Goal: Task Accomplishment & Management: Manage account settings

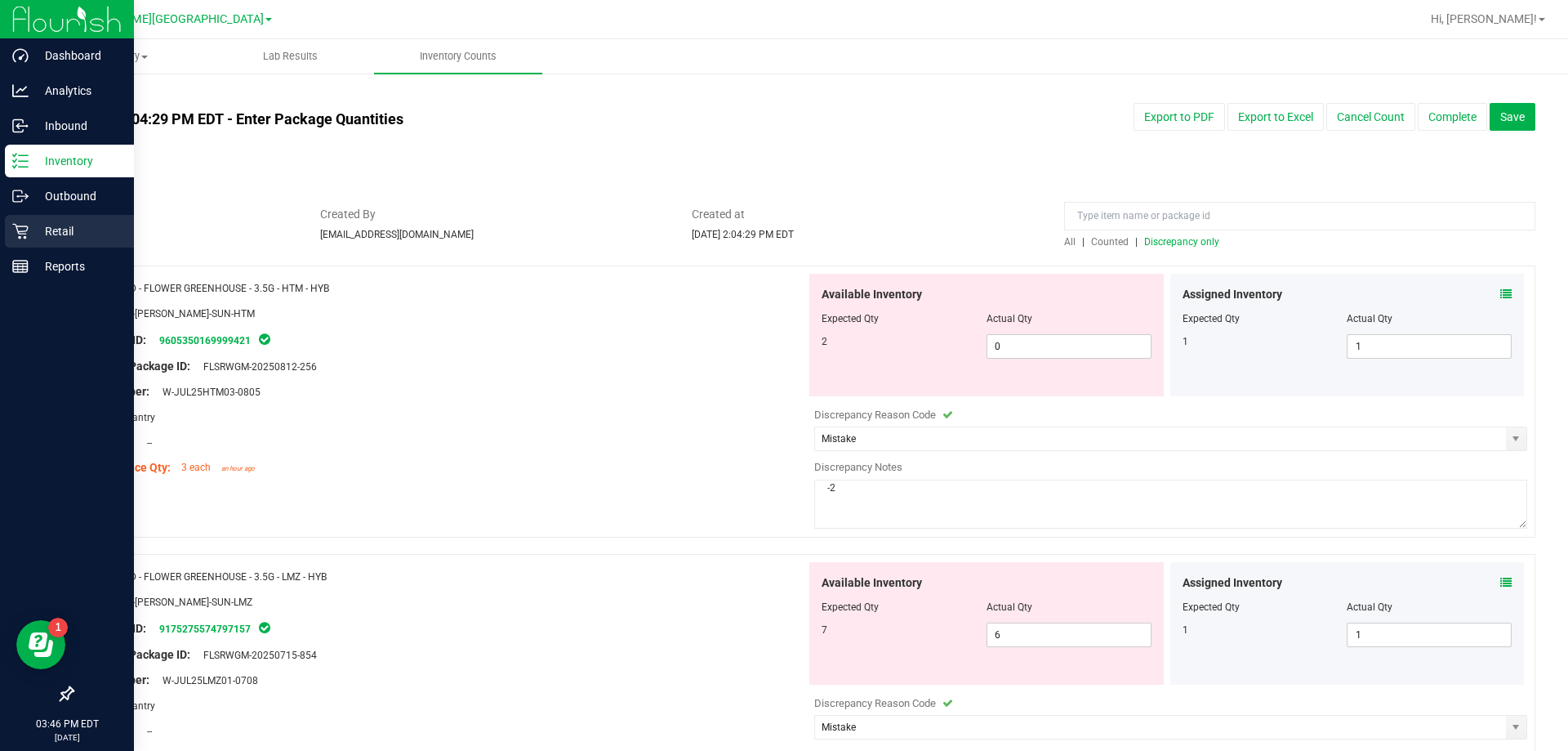
click at [77, 220] on div "Retail" at bounding box center [69, 231] width 129 height 33
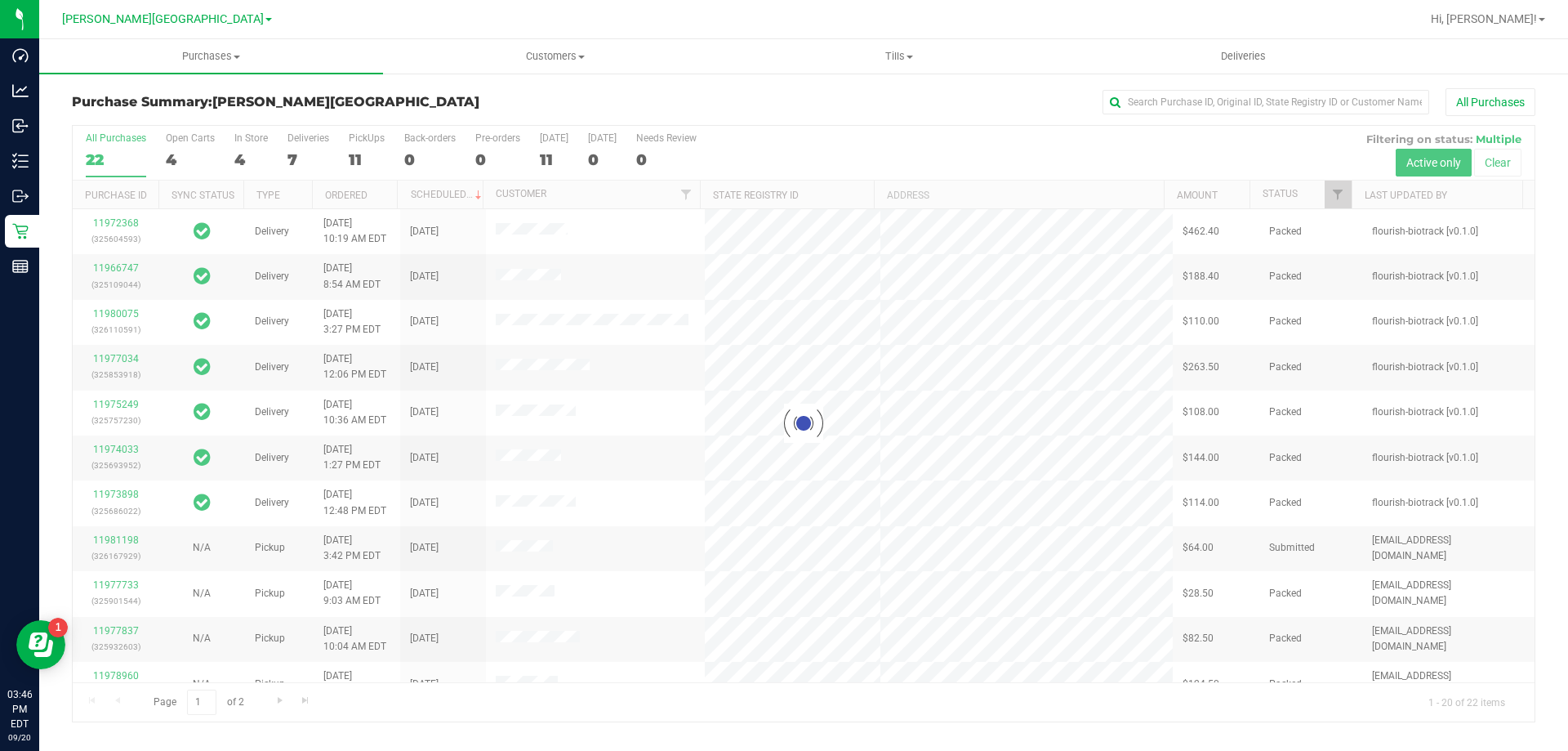
click at [357, 152] on div at bounding box center [803, 423] width 1462 height 596
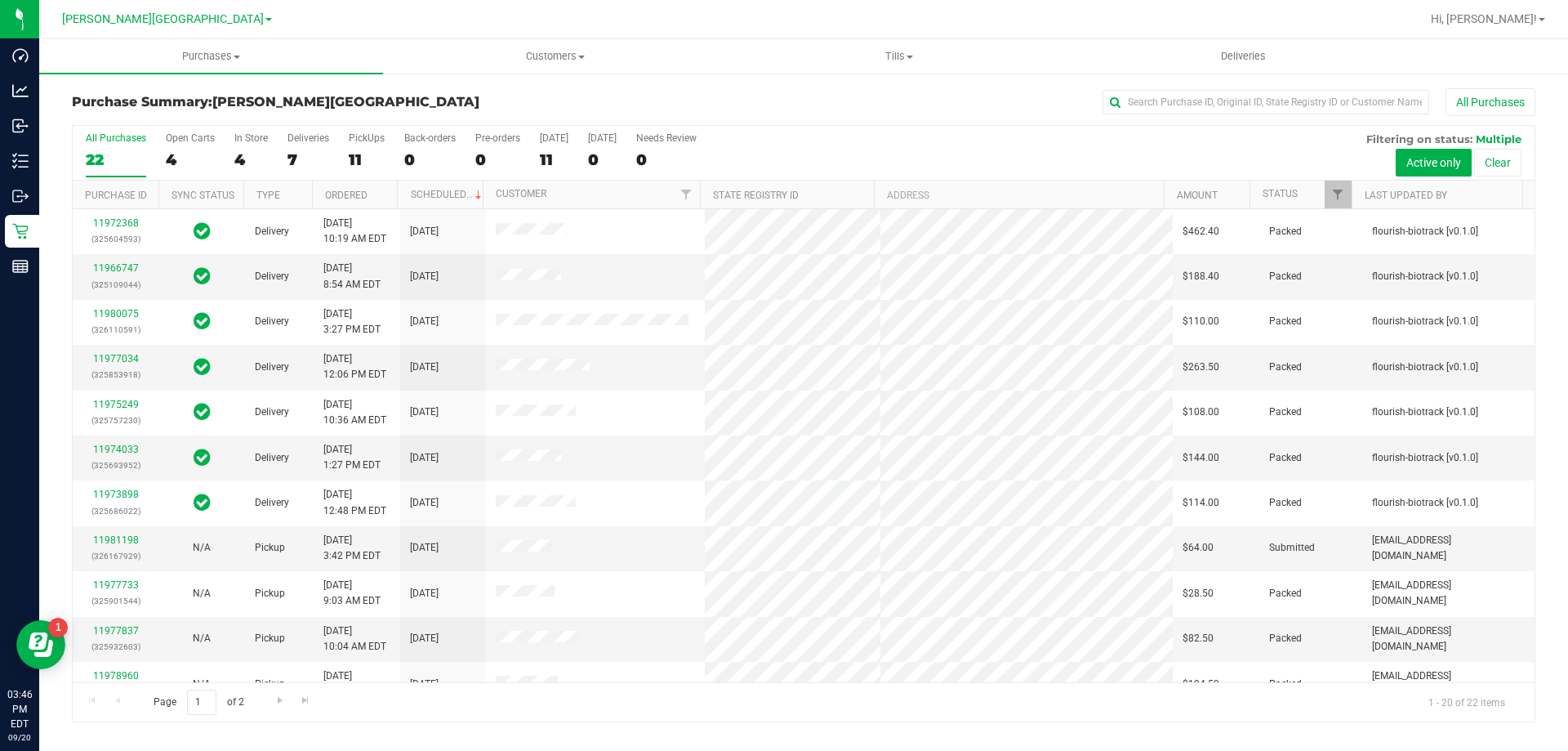
click at [357, 152] on div "11" at bounding box center [366, 160] width 36 height 18
click at [0, 0] on input "PickUps 11" at bounding box center [0, 0] width 0 height 0
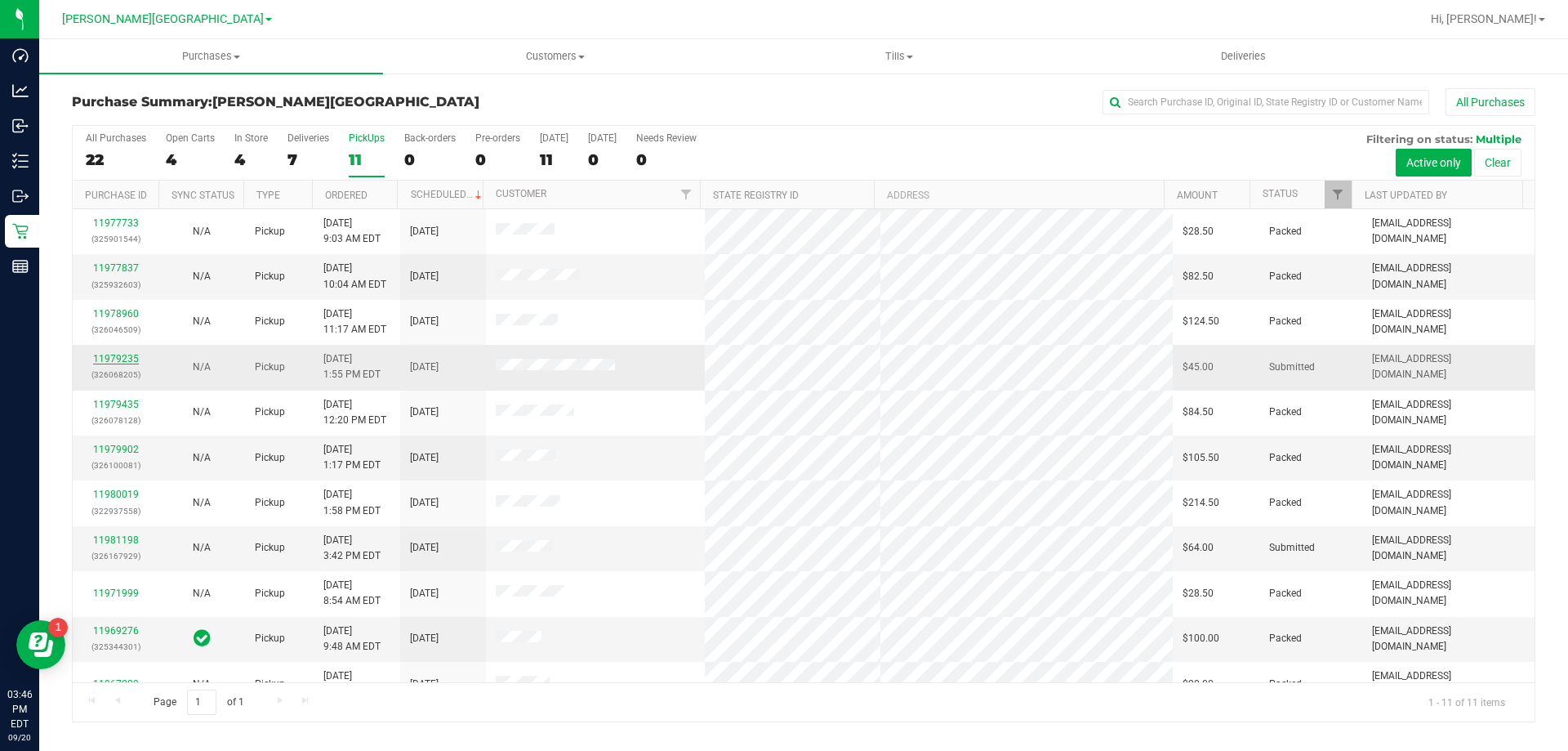
click at [122, 364] on link "11979235" at bounding box center [116, 358] width 46 height 11
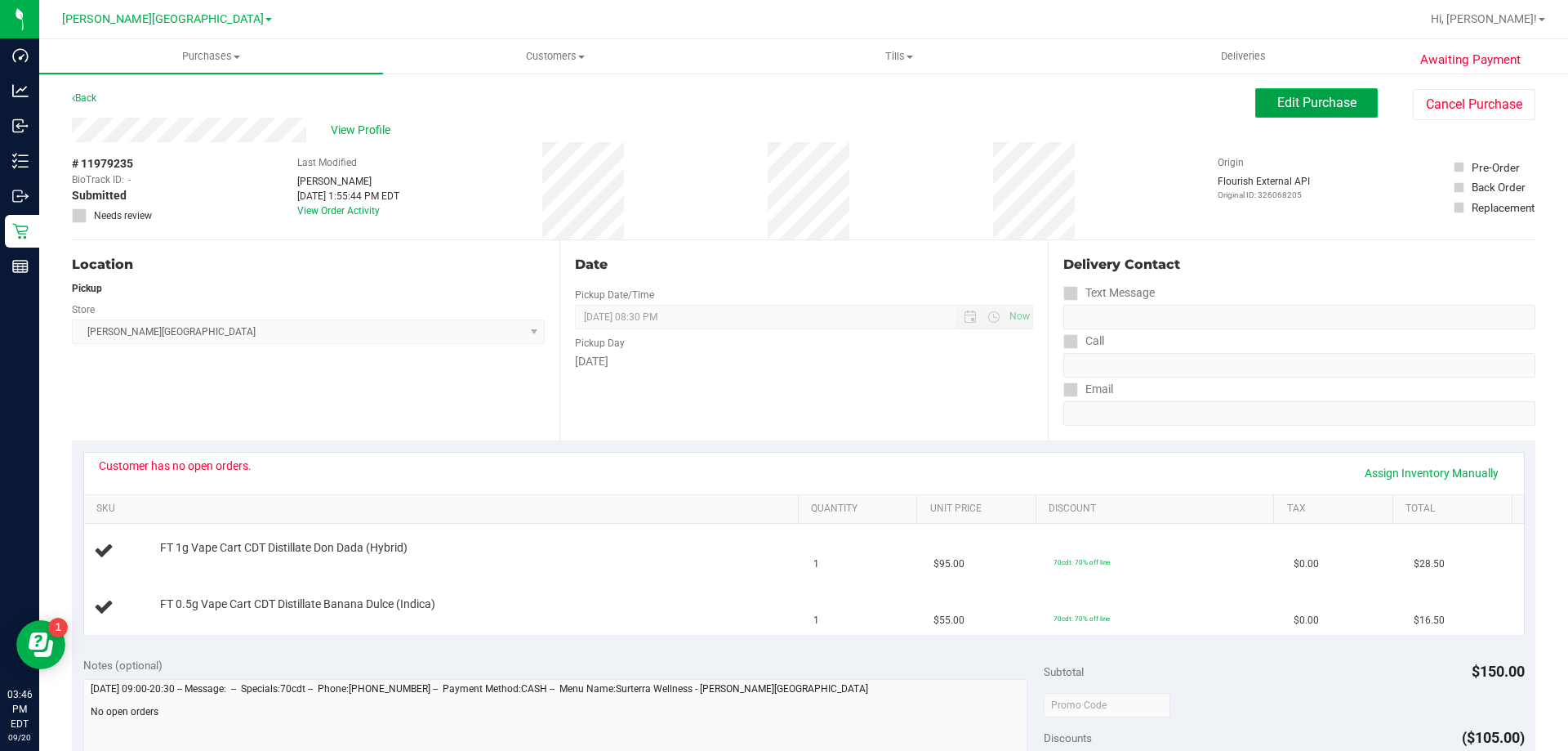
click at [1294, 102] on span "Edit Purchase" at bounding box center [1317, 102] width 79 height 16
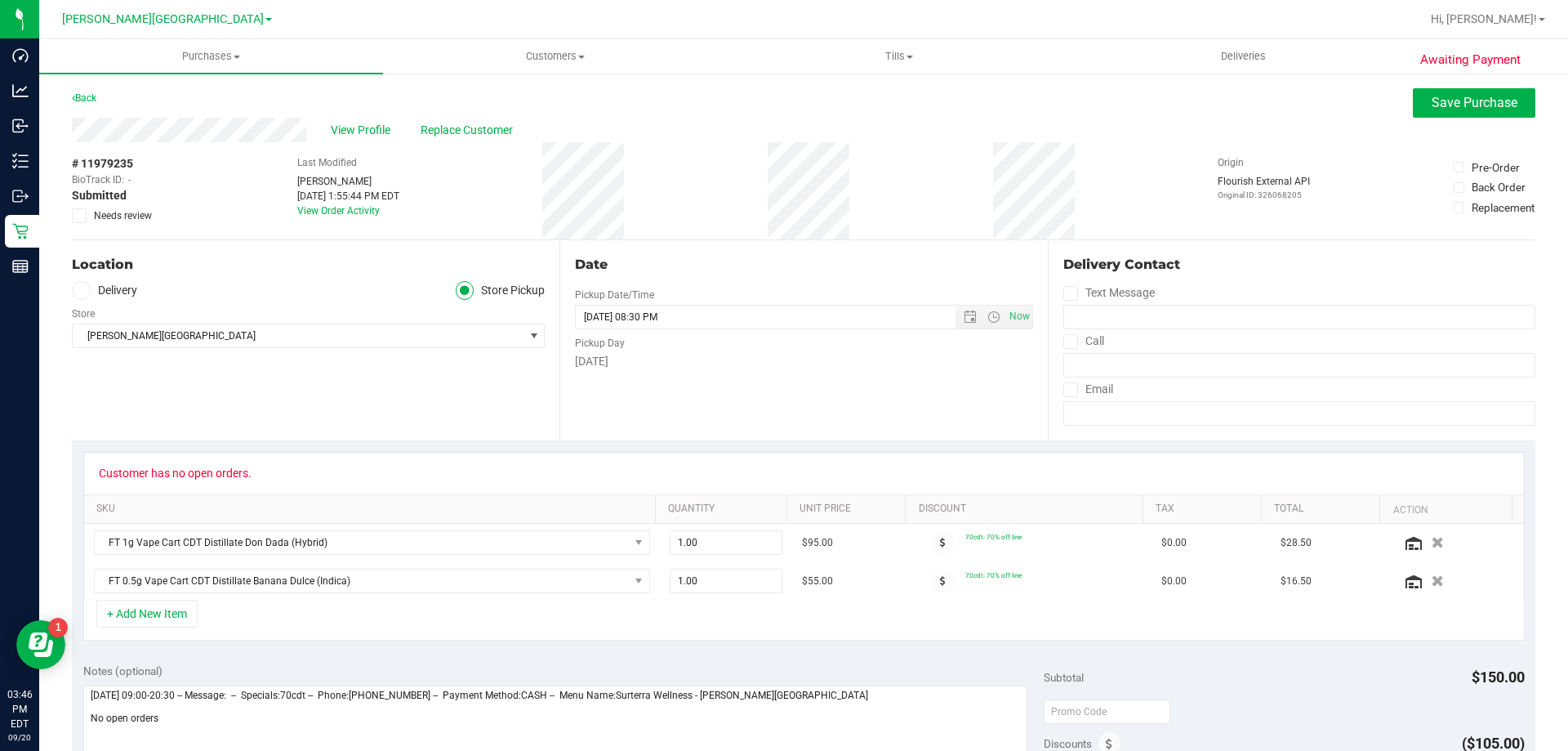
click at [128, 211] on span "Needs review" at bounding box center [122, 216] width 58 height 15
click at [0, 0] on input "Needs review" at bounding box center [0, 0] width 0 height 0
click at [1431, 98] on span "Save Purchase" at bounding box center [1473, 102] width 85 height 16
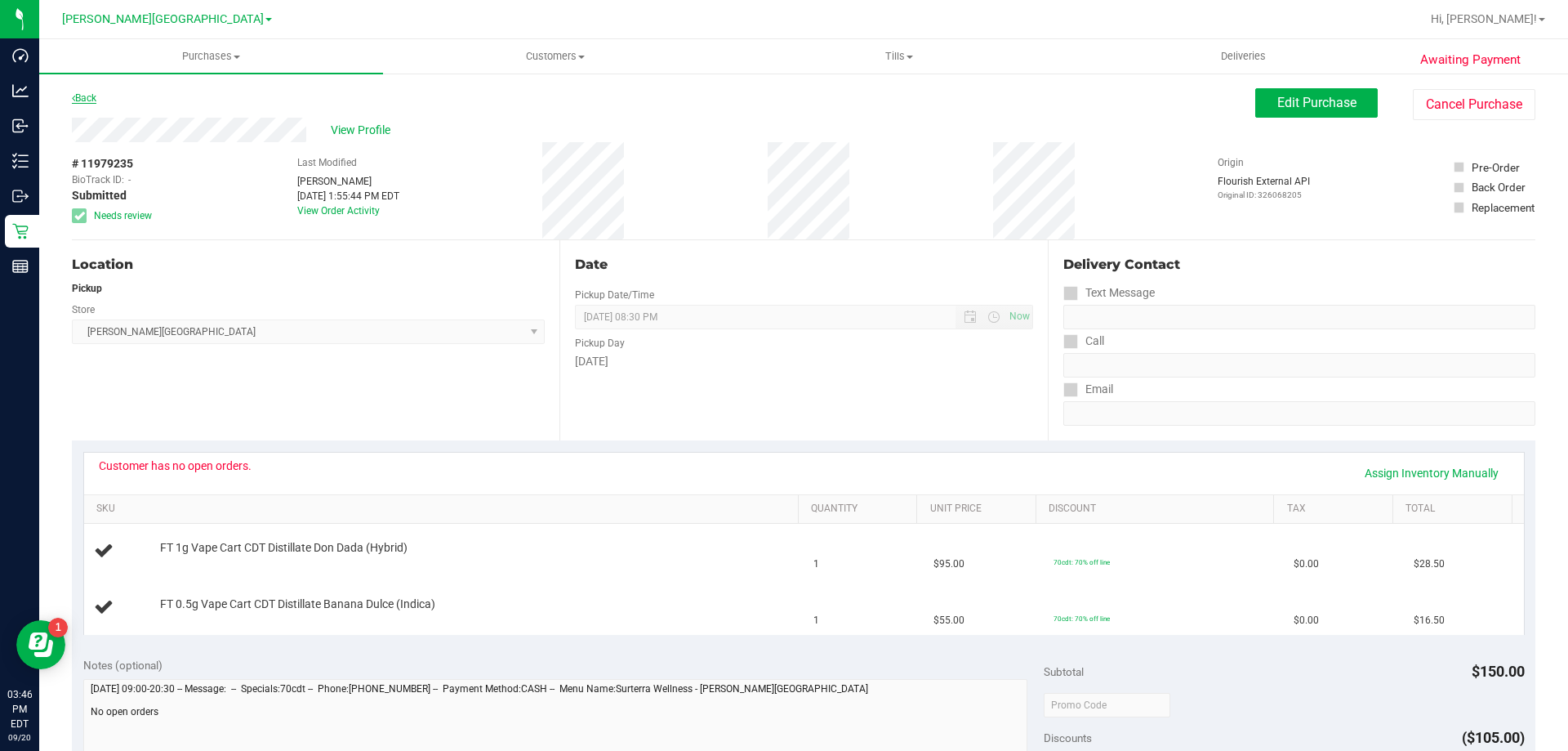
click at [91, 93] on link "Back" at bounding box center [83, 98] width 25 height 11
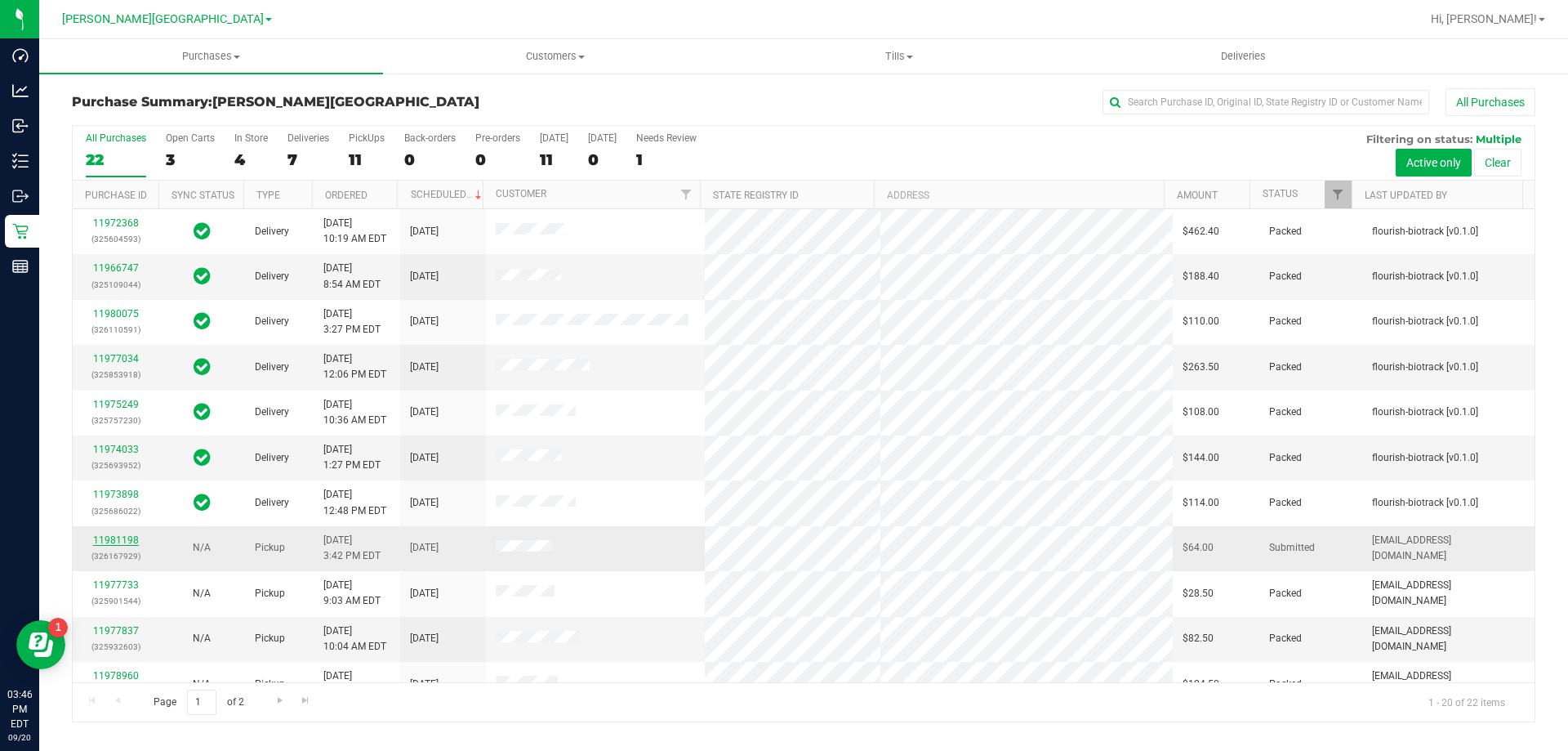
click at [126, 539] on link "11981198" at bounding box center [116, 540] width 46 height 11
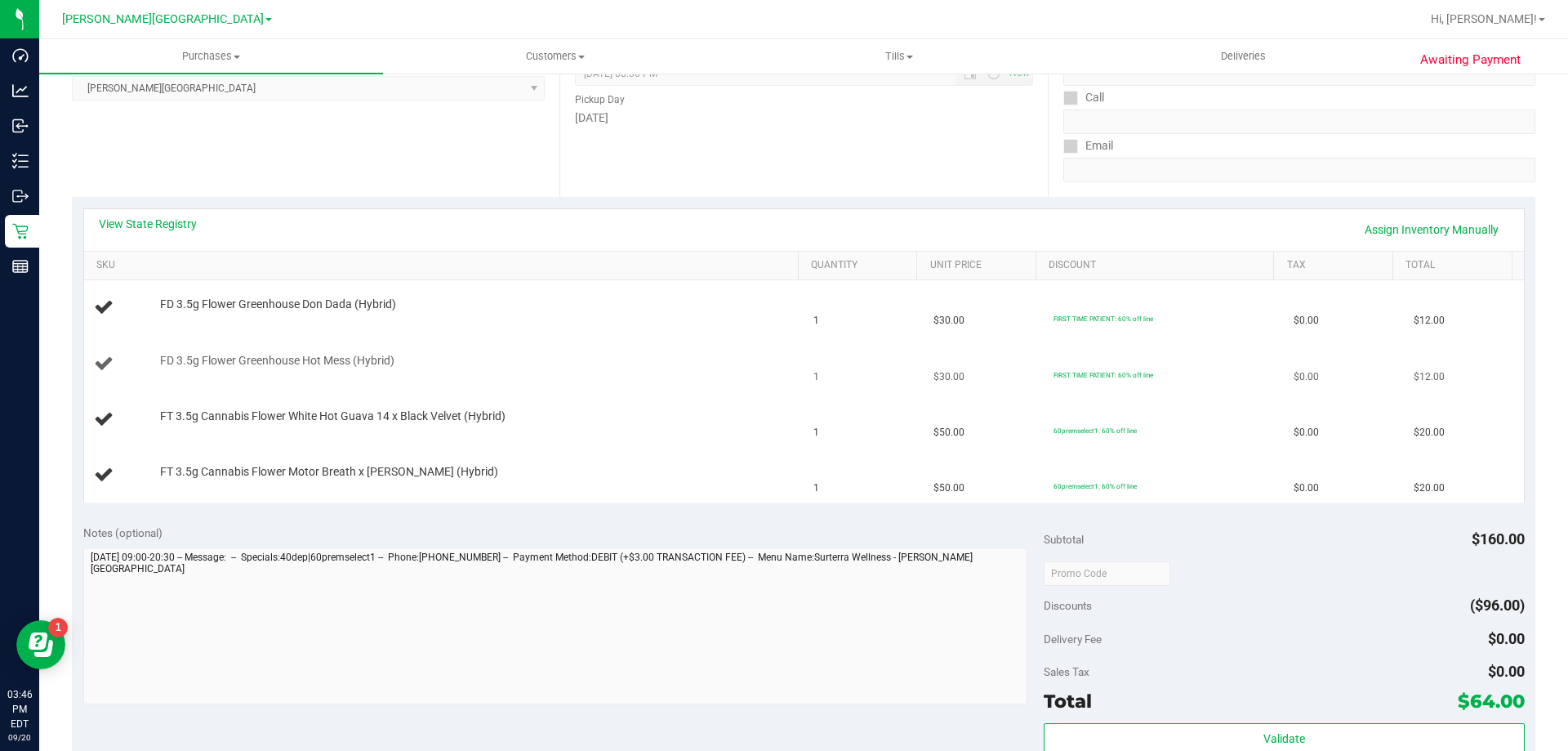
scroll to position [245, 0]
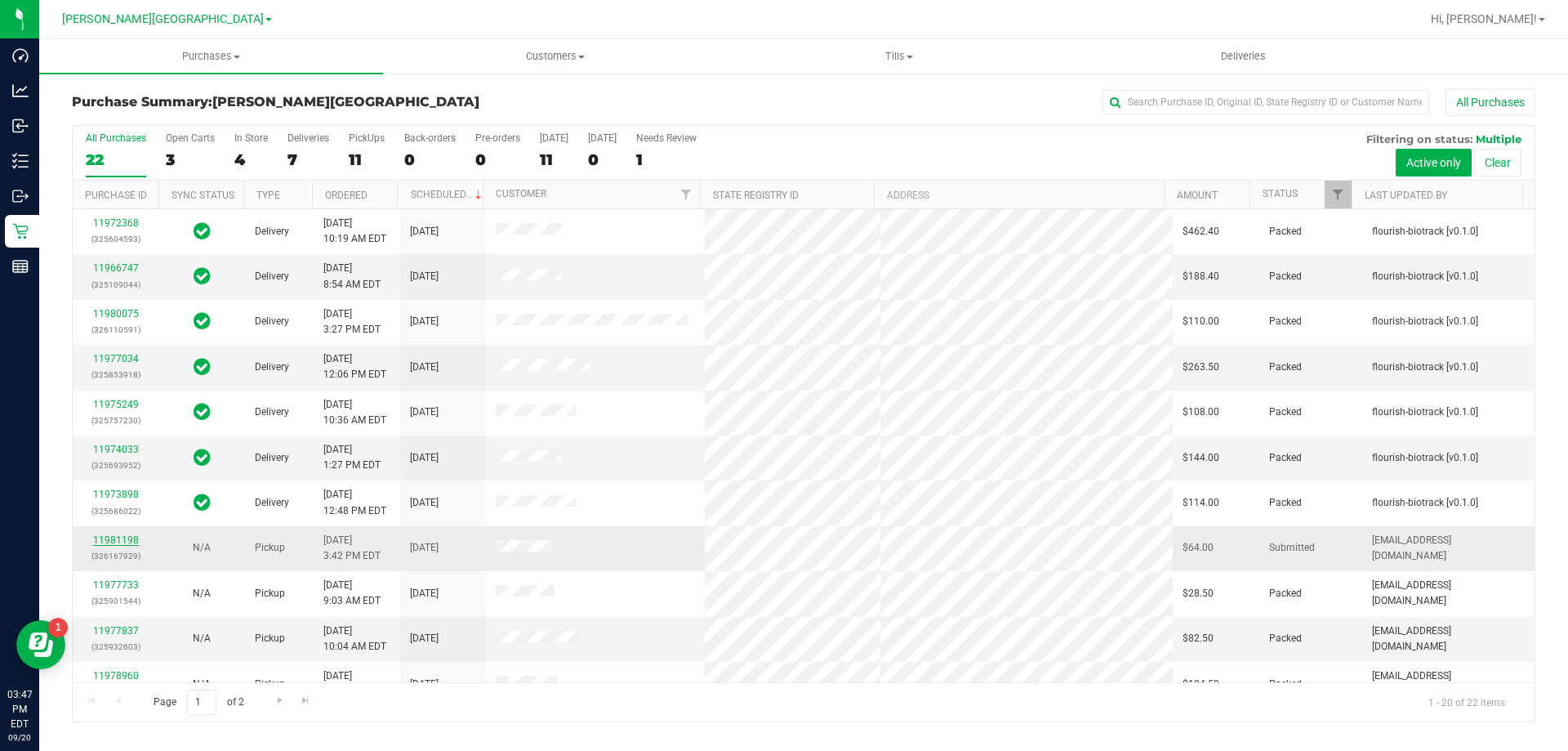
click at [131, 544] on link "11981198" at bounding box center [116, 540] width 46 height 11
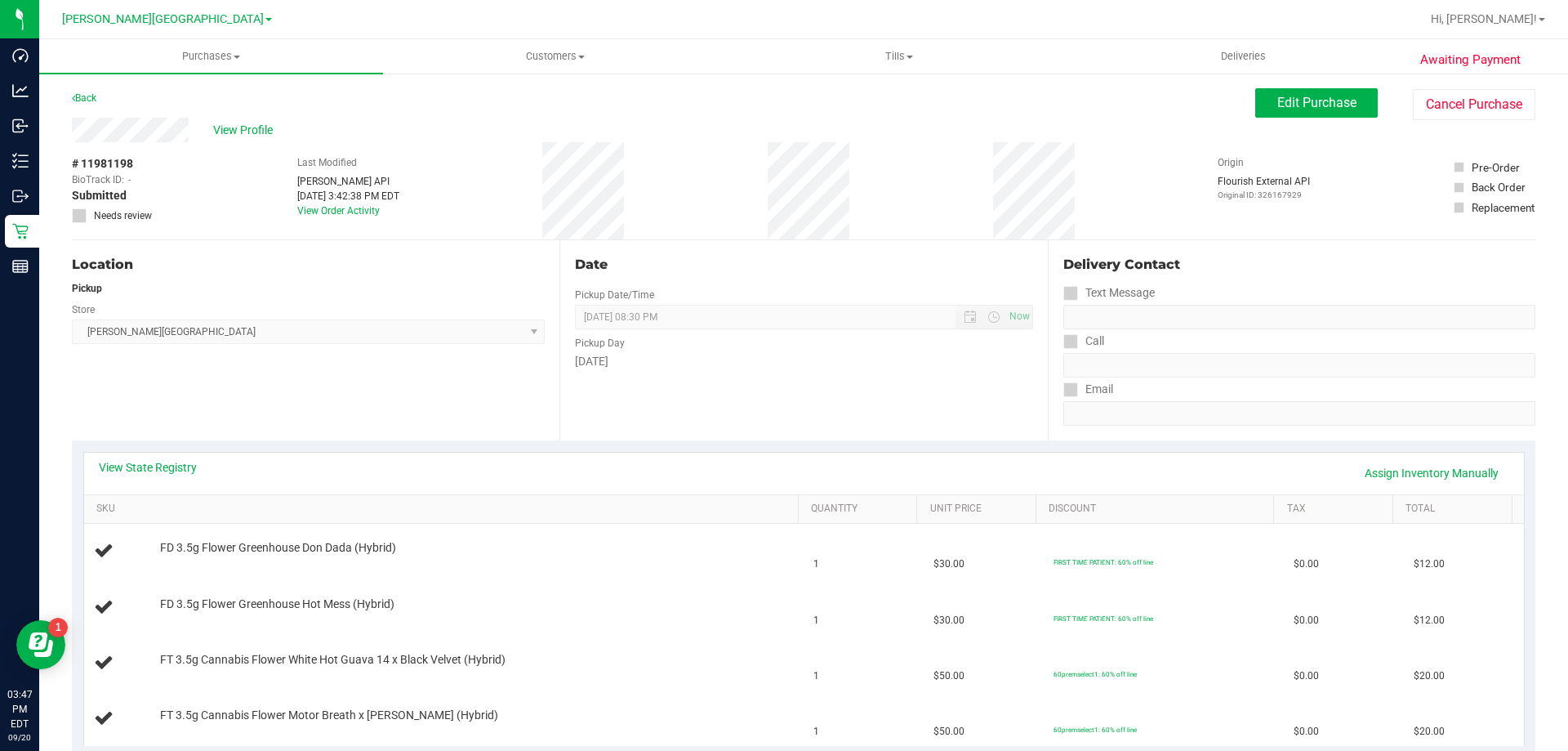
scroll to position [163, 0]
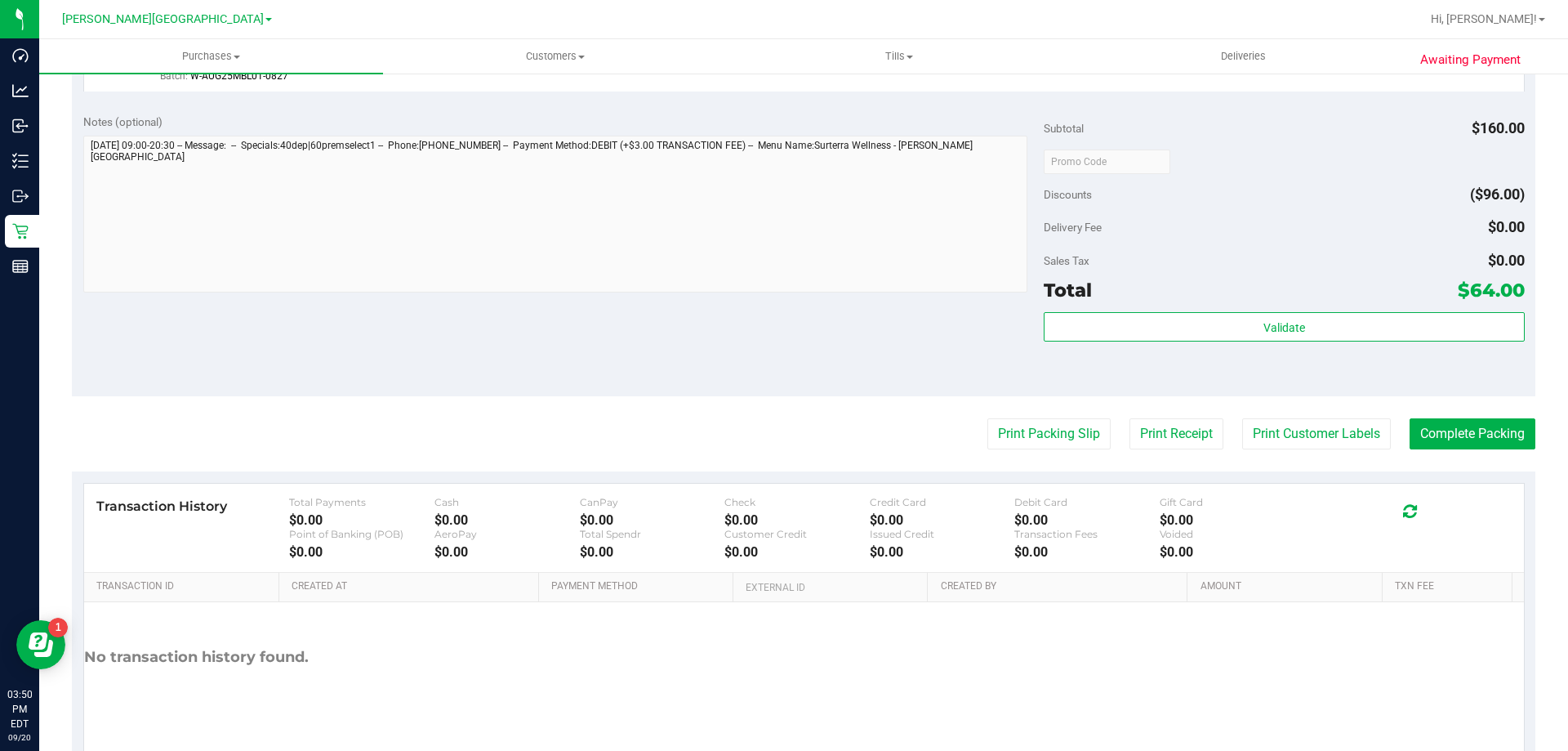
scroll to position [817, 0]
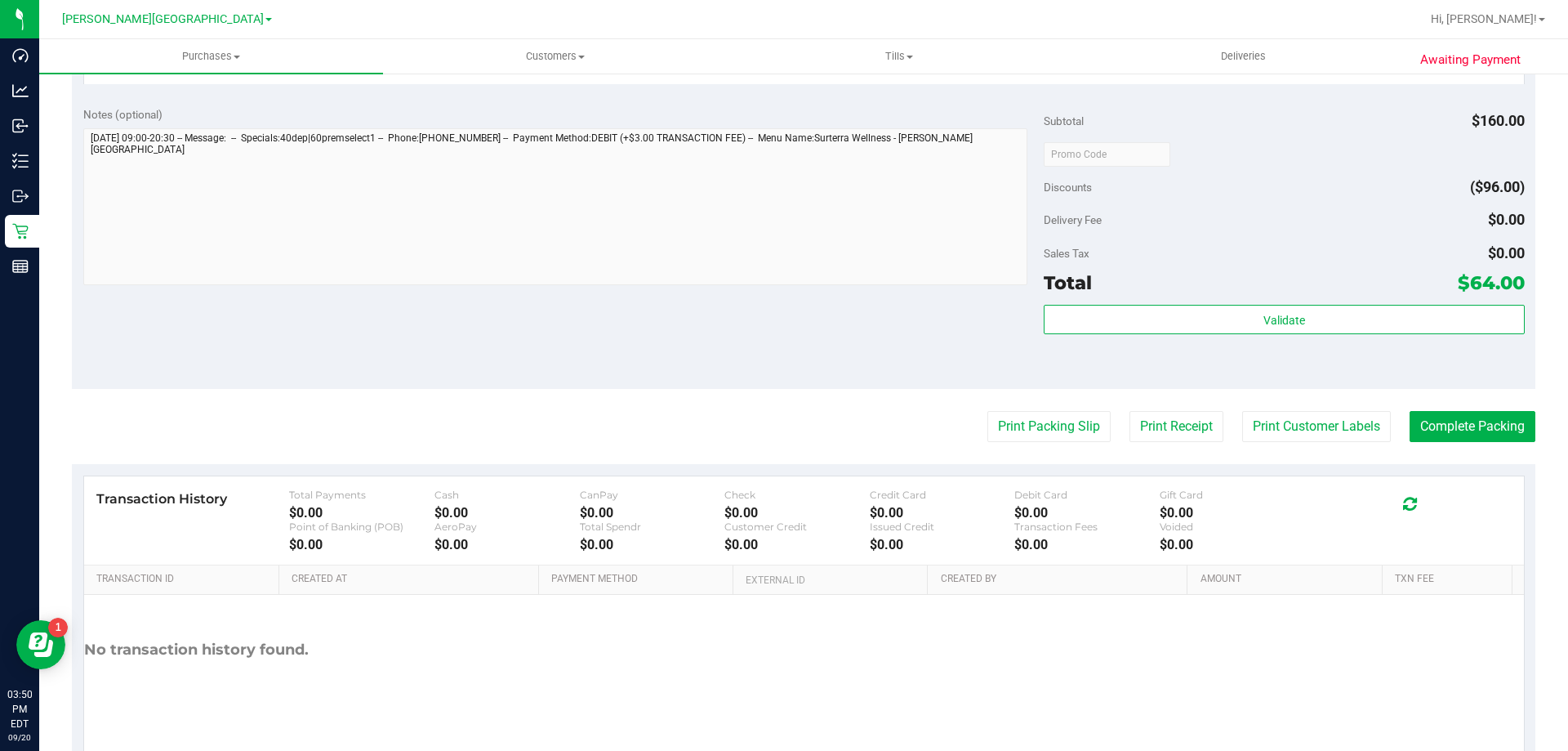
click at [1243, 298] on div "Subtotal $160.00 Discounts ($96.00) Delivery Fee $0.00 Sales Tax $0.00 Total $6…" at bounding box center [1283, 242] width 480 height 272
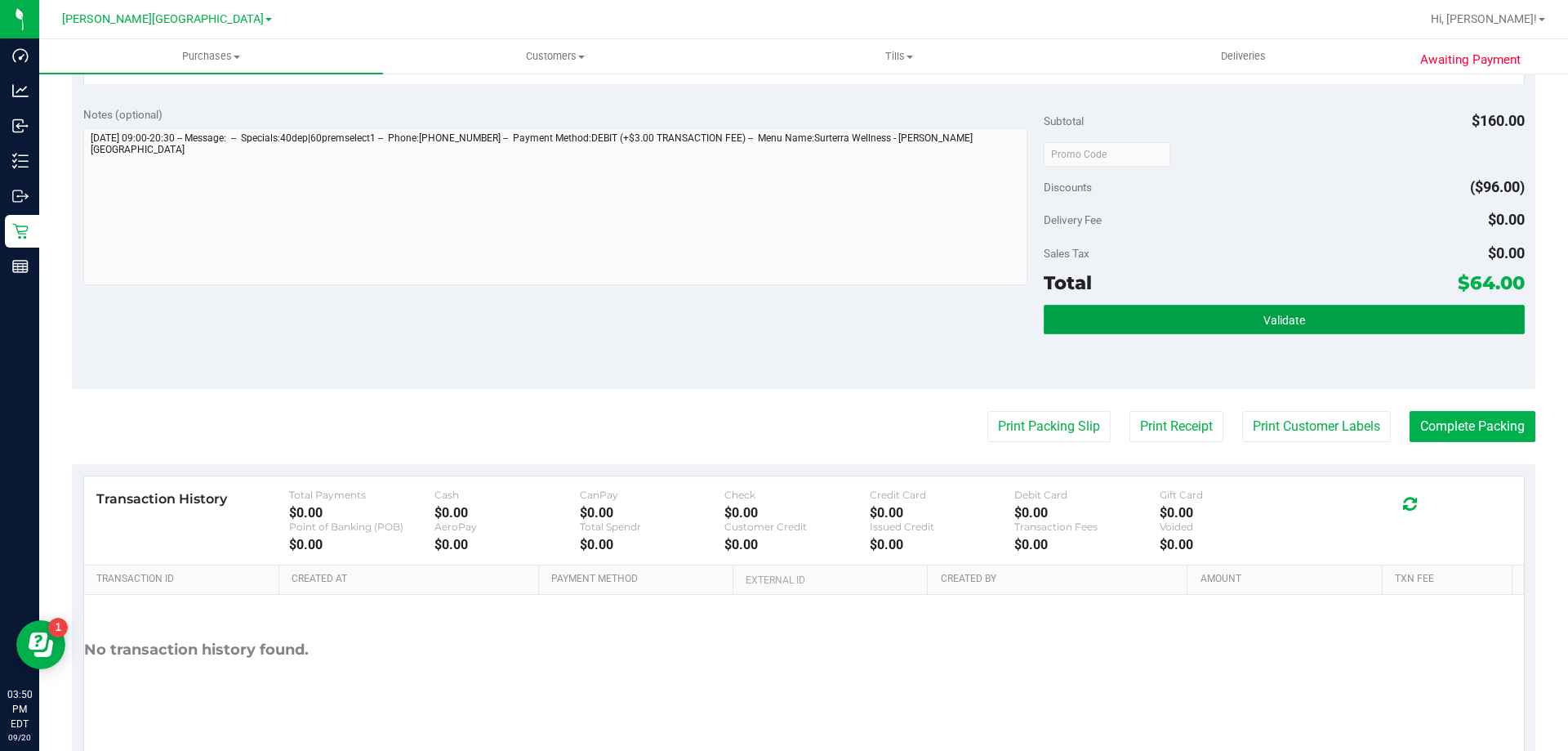
click at [1243, 311] on button "Validate" at bounding box center [1283, 319] width 480 height 29
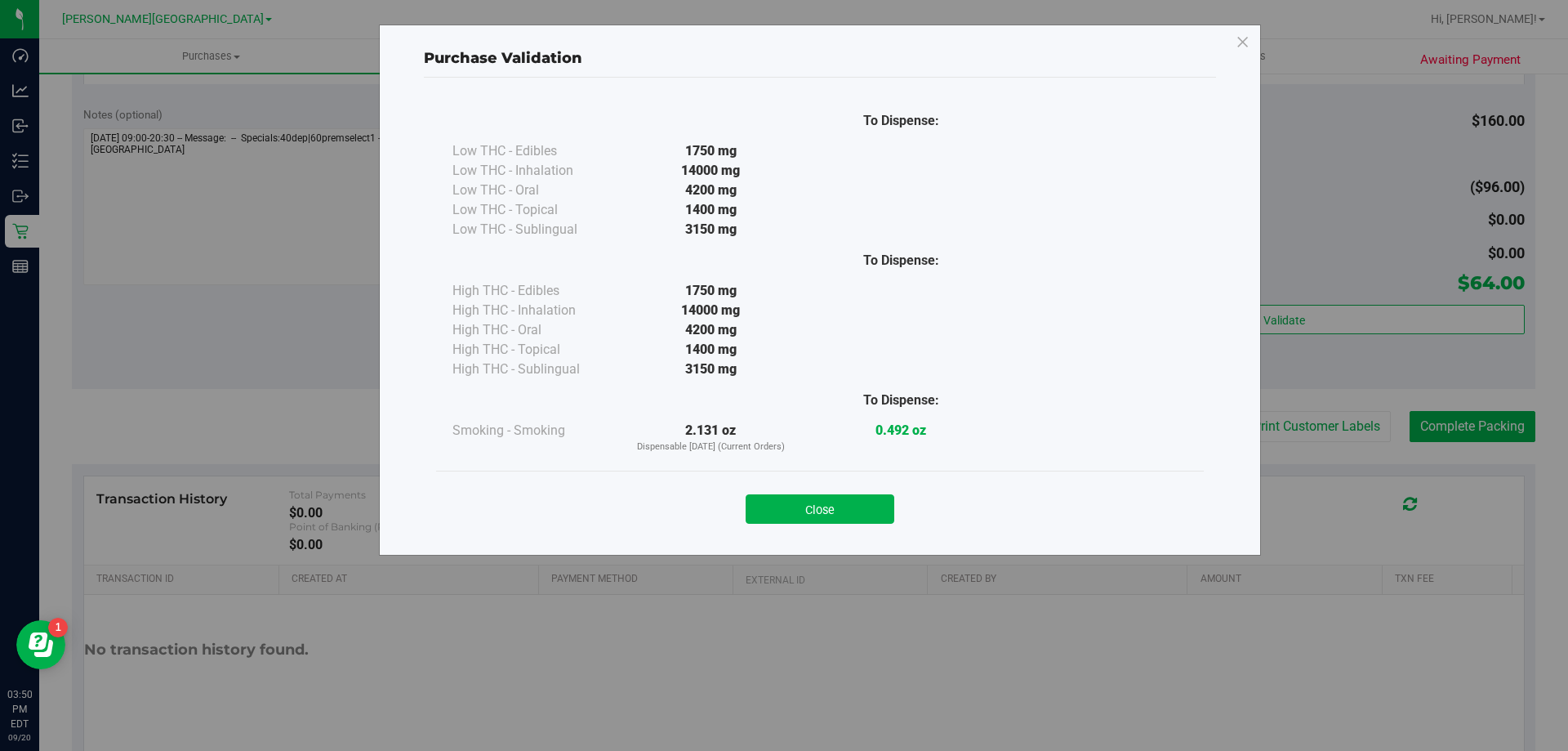
click at [865, 494] on div "Close" at bounding box center [820, 504] width 743 height 40
click at [856, 500] on button "Close" at bounding box center [820, 509] width 149 height 29
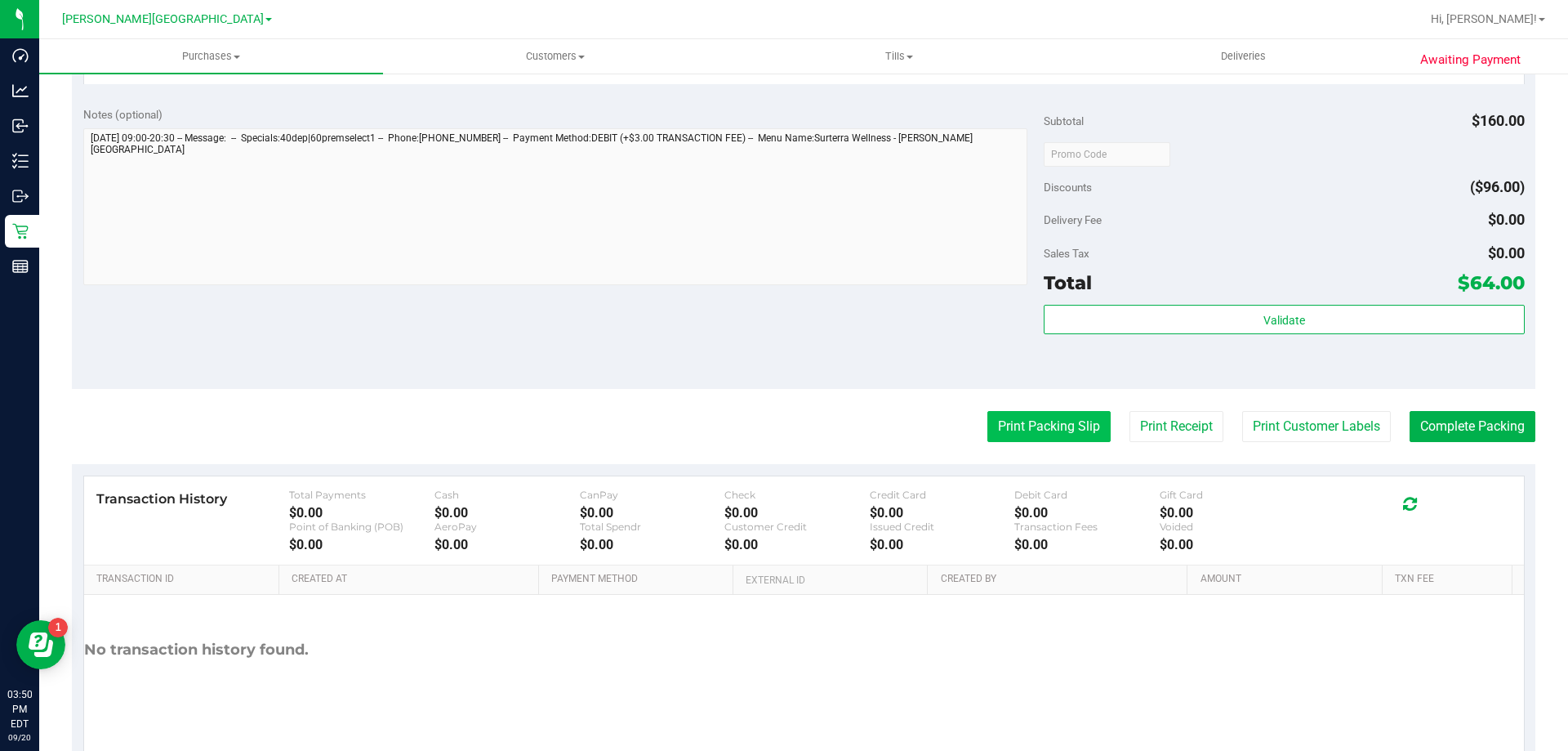
click at [1007, 418] on button "Print Packing Slip" at bounding box center [1049, 427] width 123 height 31
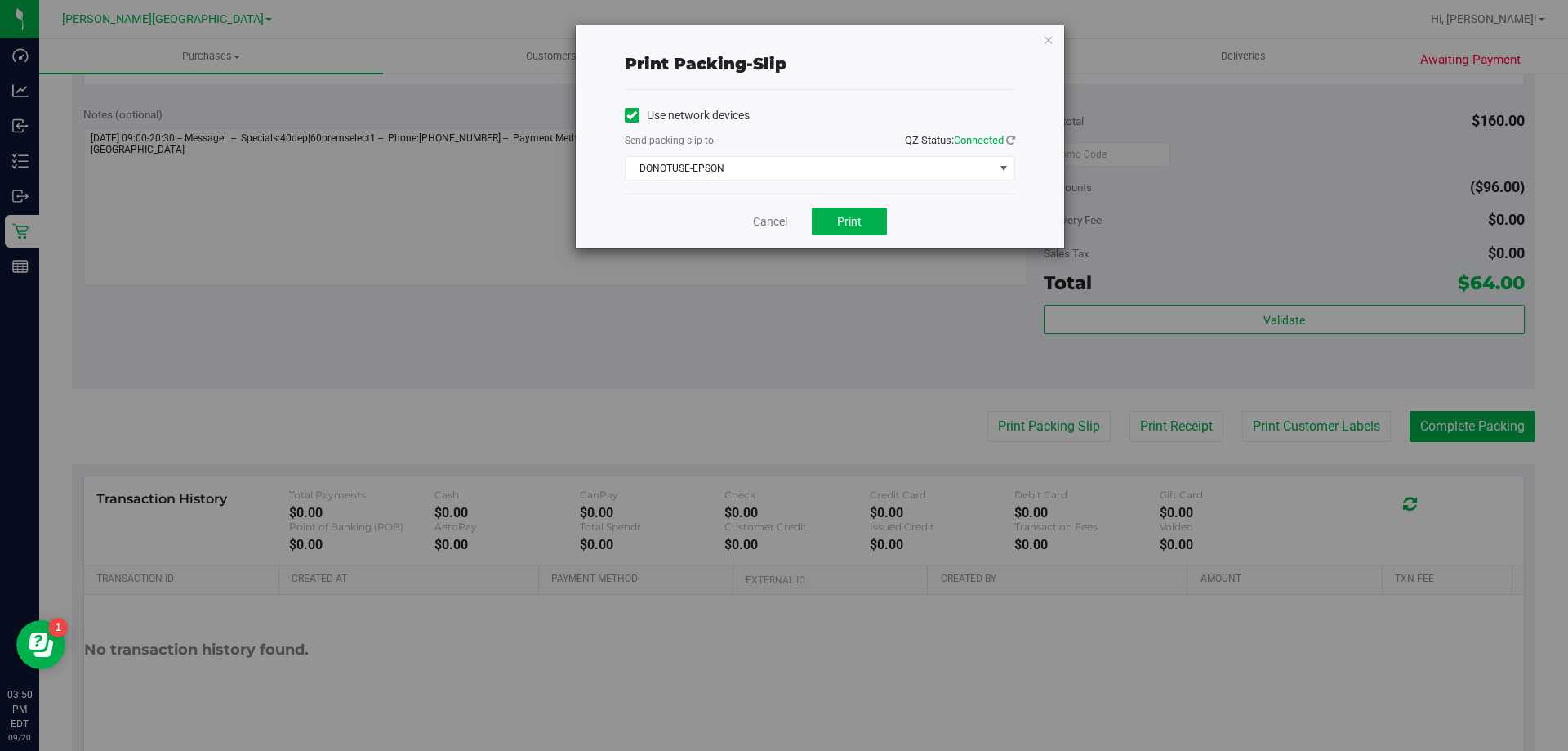
click at [833, 151] on div "Send packing-slip to: QZ Status: Connected" at bounding box center [819, 141] width 390 height 20
click at [830, 148] on div "Use network devices Send packing-slip to: QZ Status: Connected DONOTUSE-EPSON C…" at bounding box center [819, 141] width 390 height 78
click at [831, 174] on span "DONOTUSE-EPSON" at bounding box center [809, 168] width 368 height 23
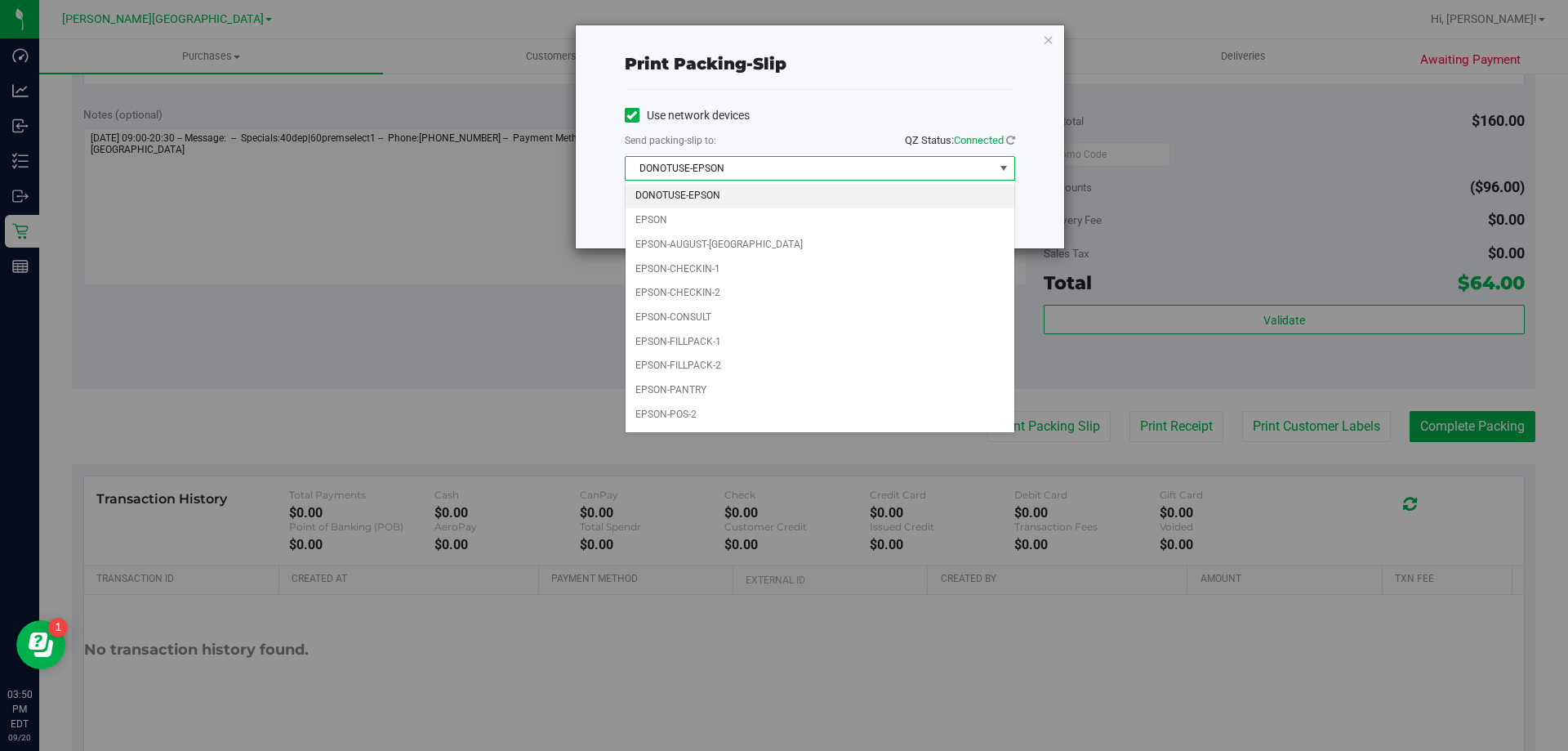
click at [831, 174] on span "DONOTUSE-EPSON" at bounding box center [809, 168] width 368 height 23
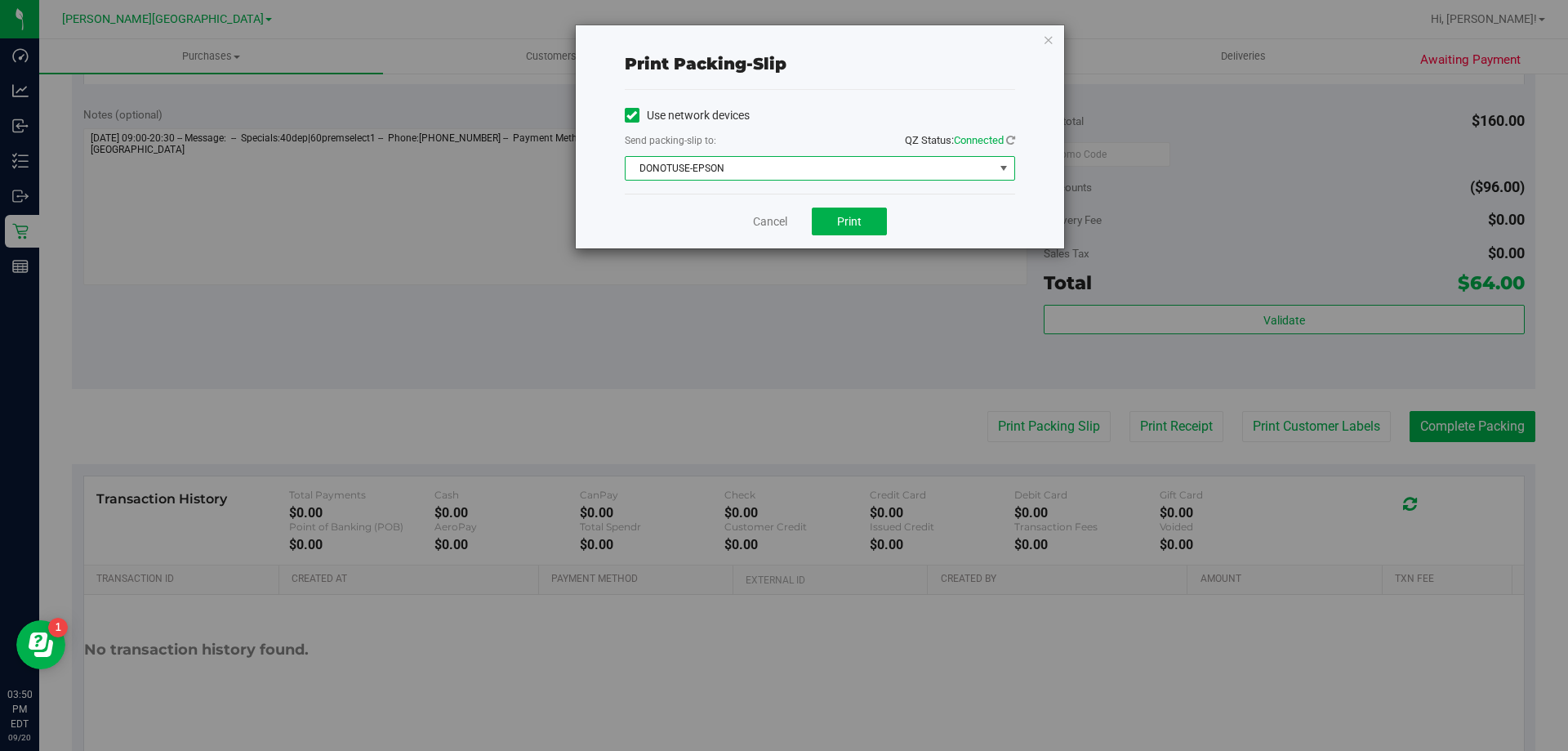
click at [835, 175] on span "DONOTUSE-EPSON" at bounding box center [809, 168] width 368 height 23
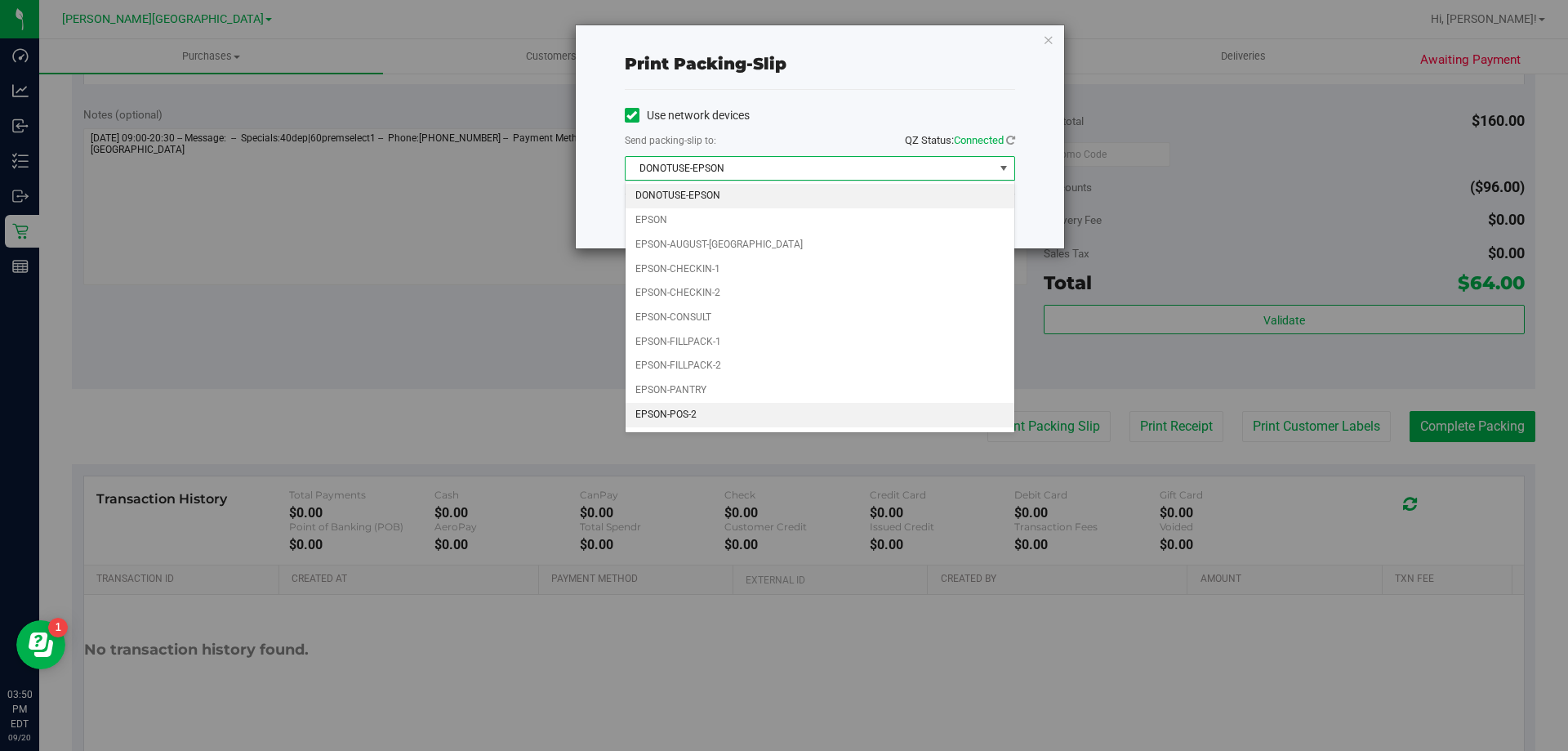
click at [793, 414] on li "EPSON-POS-2" at bounding box center [820, 415] width 389 height 25
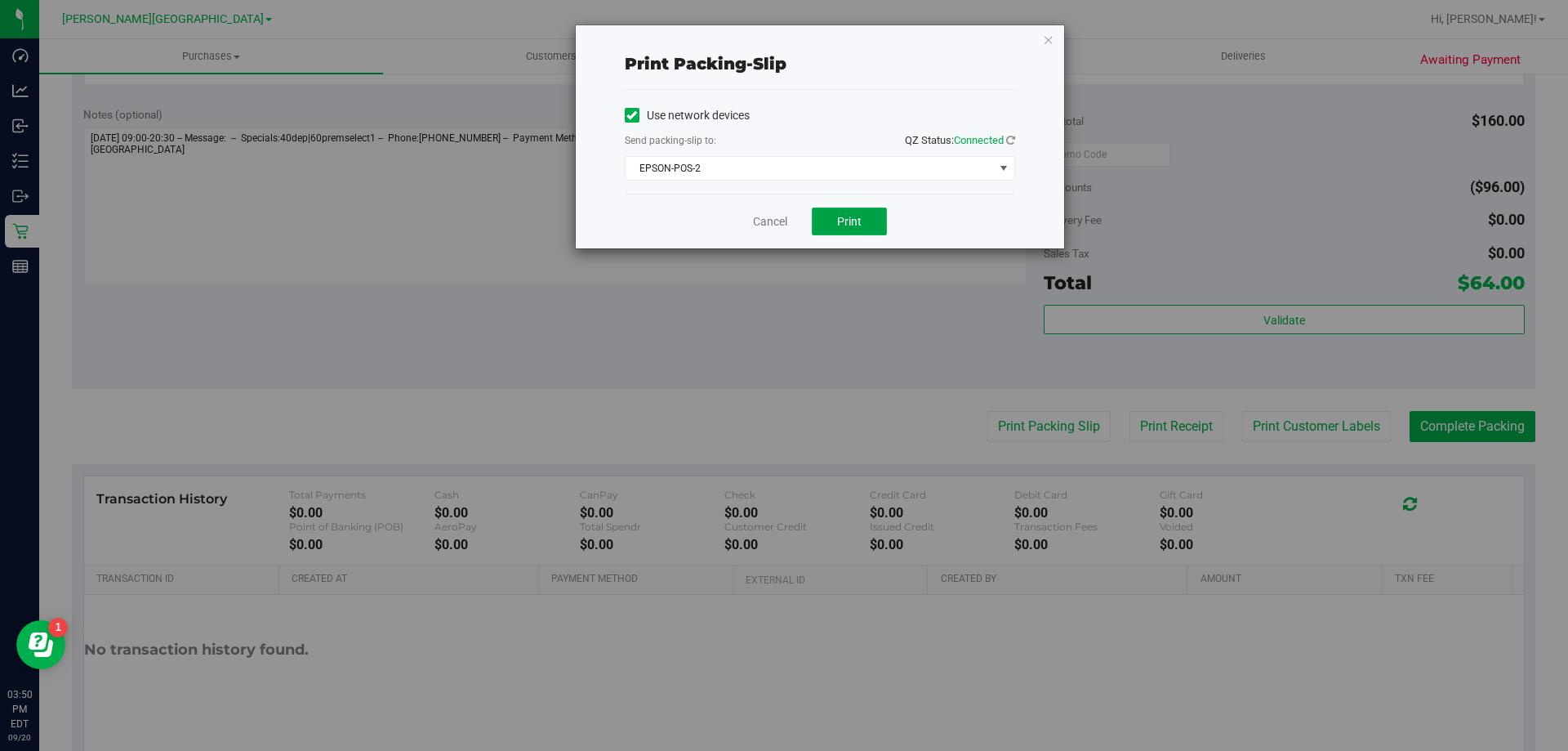
click at [880, 224] on button "Print" at bounding box center [850, 221] width 75 height 28
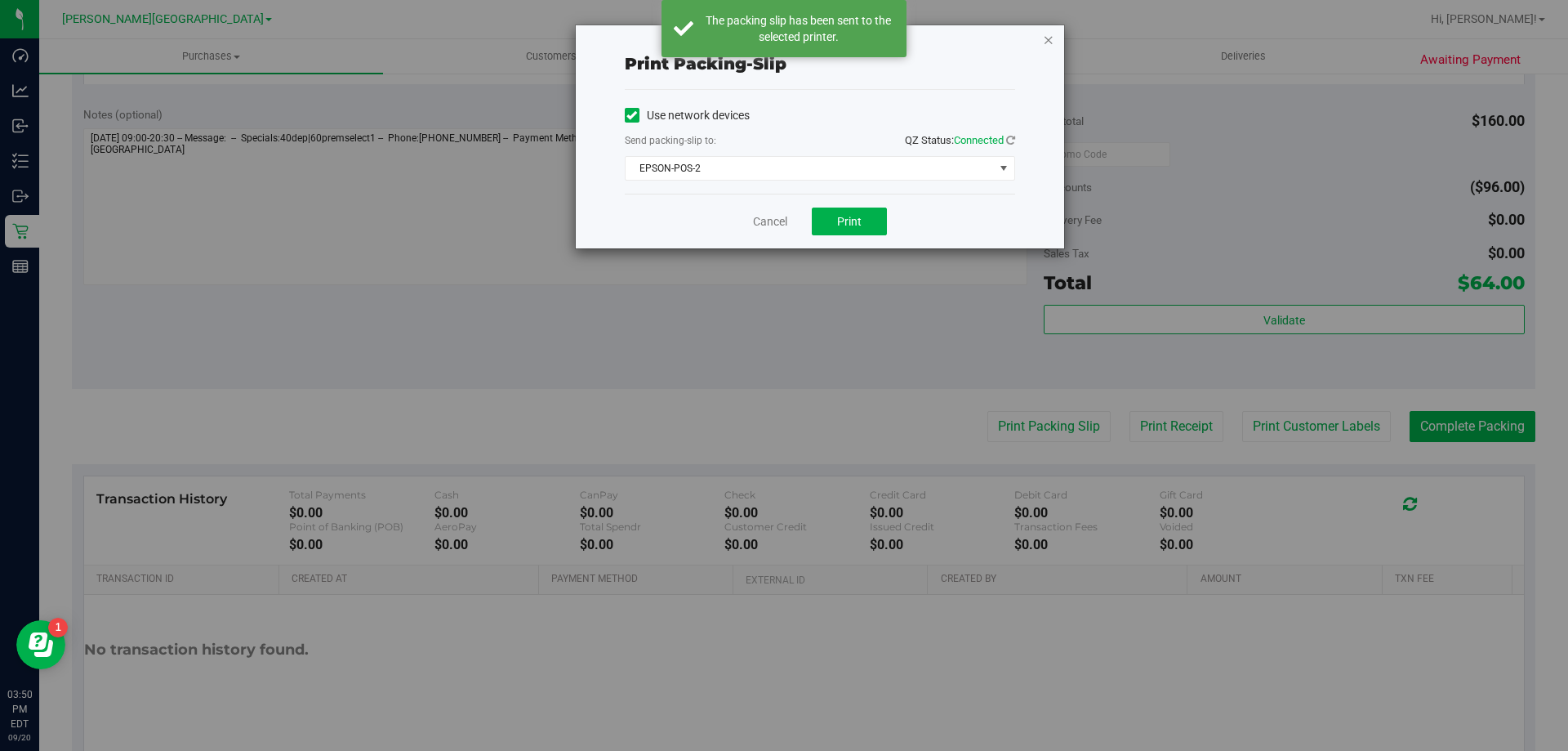
click at [1045, 36] on icon "button" at bounding box center [1049, 39] width 11 height 19
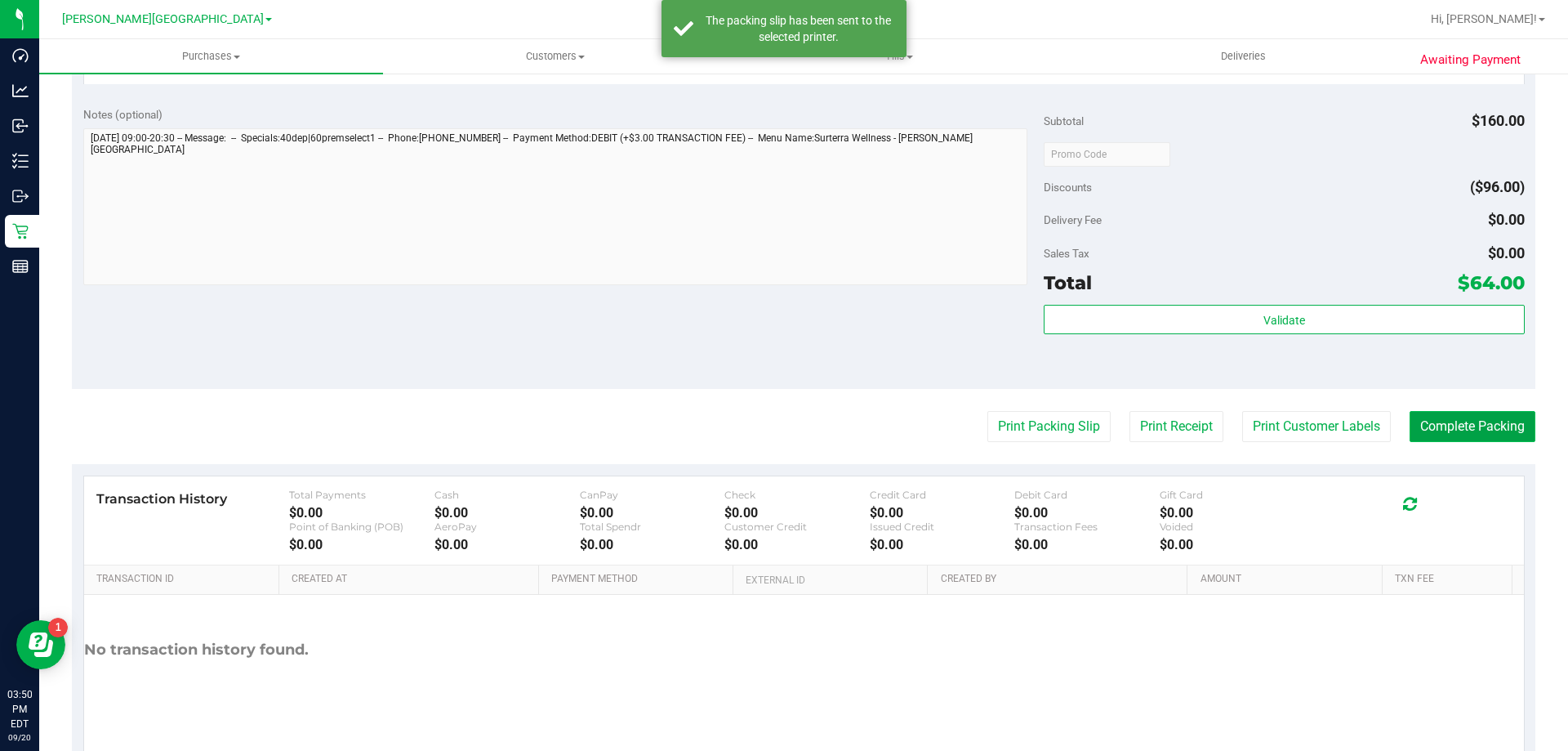
click at [1428, 433] on button "Complete Packing" at bounding box center [1472, 427] width 126 height 31
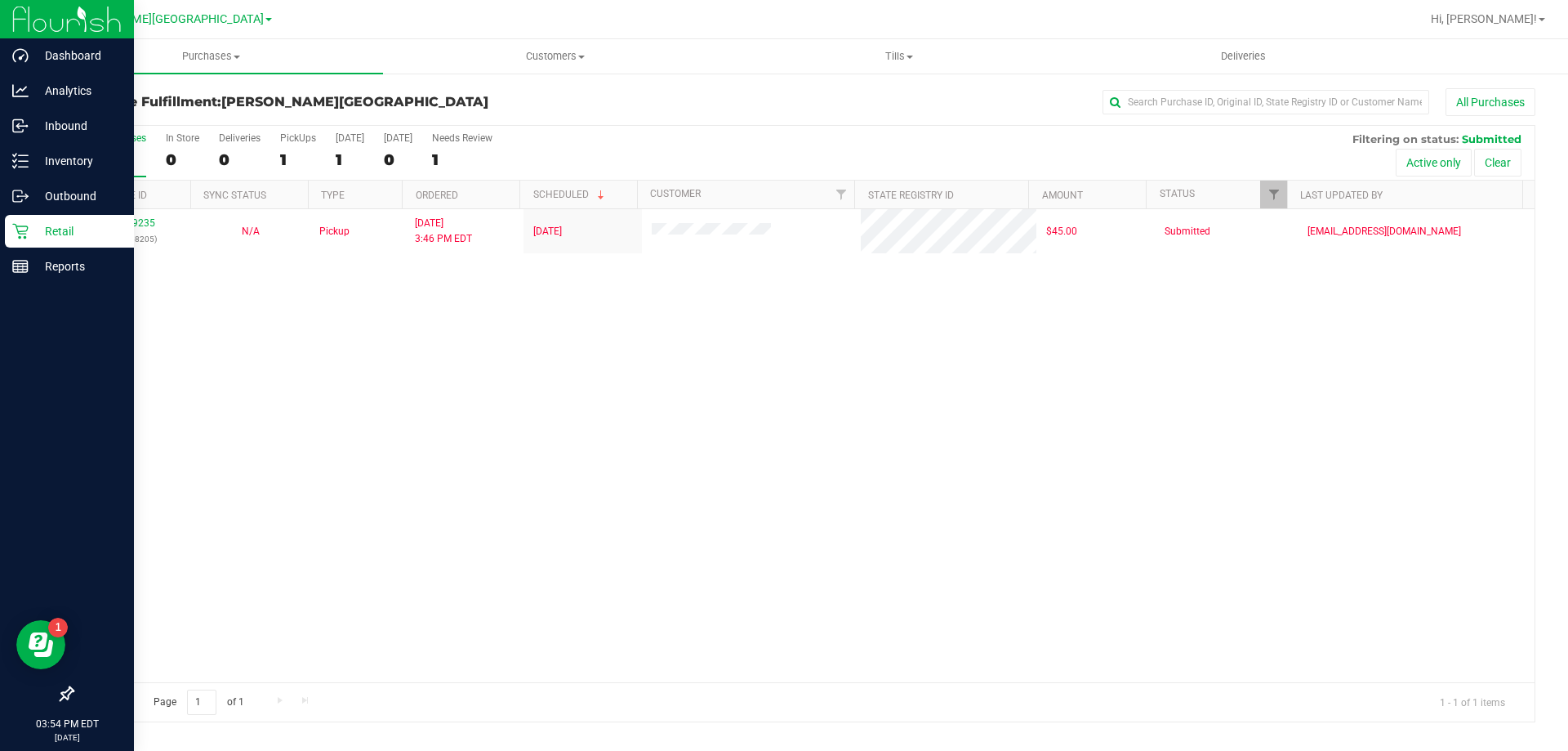
click at [57, 231] on p "Retail" at bounding box center [77, 230] width 98 height 19
